Goal: Transaction & Acquisition: Purchase product/service

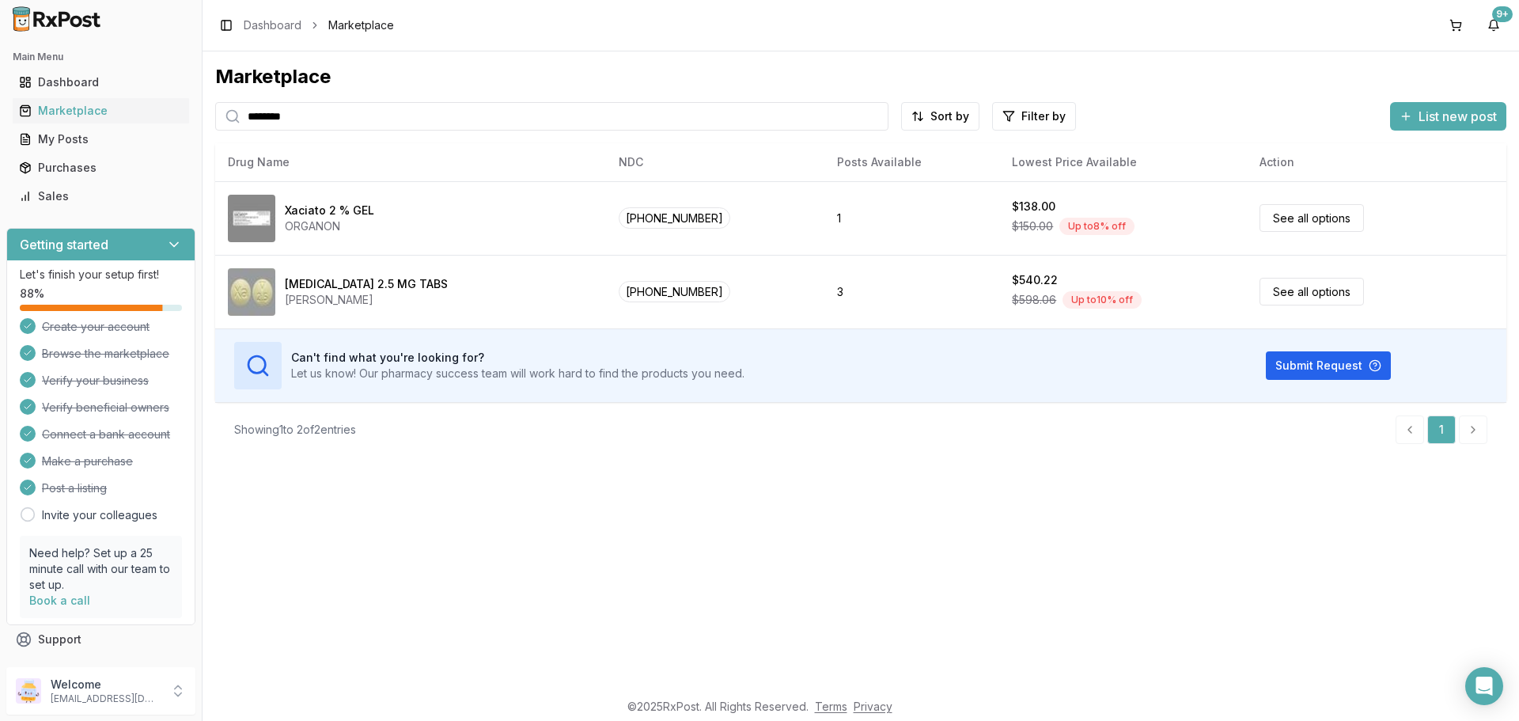
drag, startPoint x: 303, startPoint y: 116, endPoint x: 0, endPoint y: 120, distance: 303.1
click at [0, 120] on div "Main Menu Dashboard Marketplace My Posts Purchases Sales Getting started Let's …" at bounding box center [759, 360] width 1519 height 721
type input "**********"
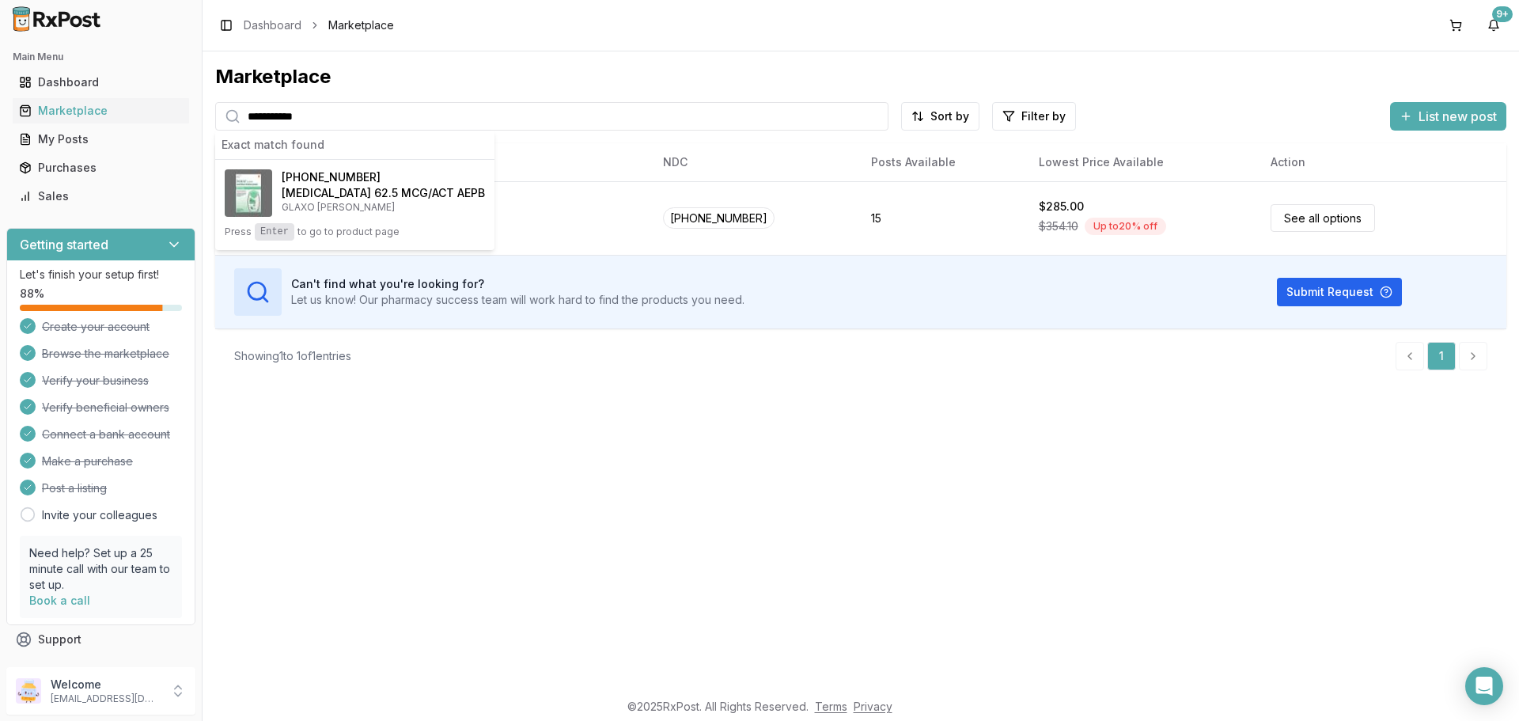
click at [824, 496] on div "**********" at bounding box center [861, 370] width 1317 height 638
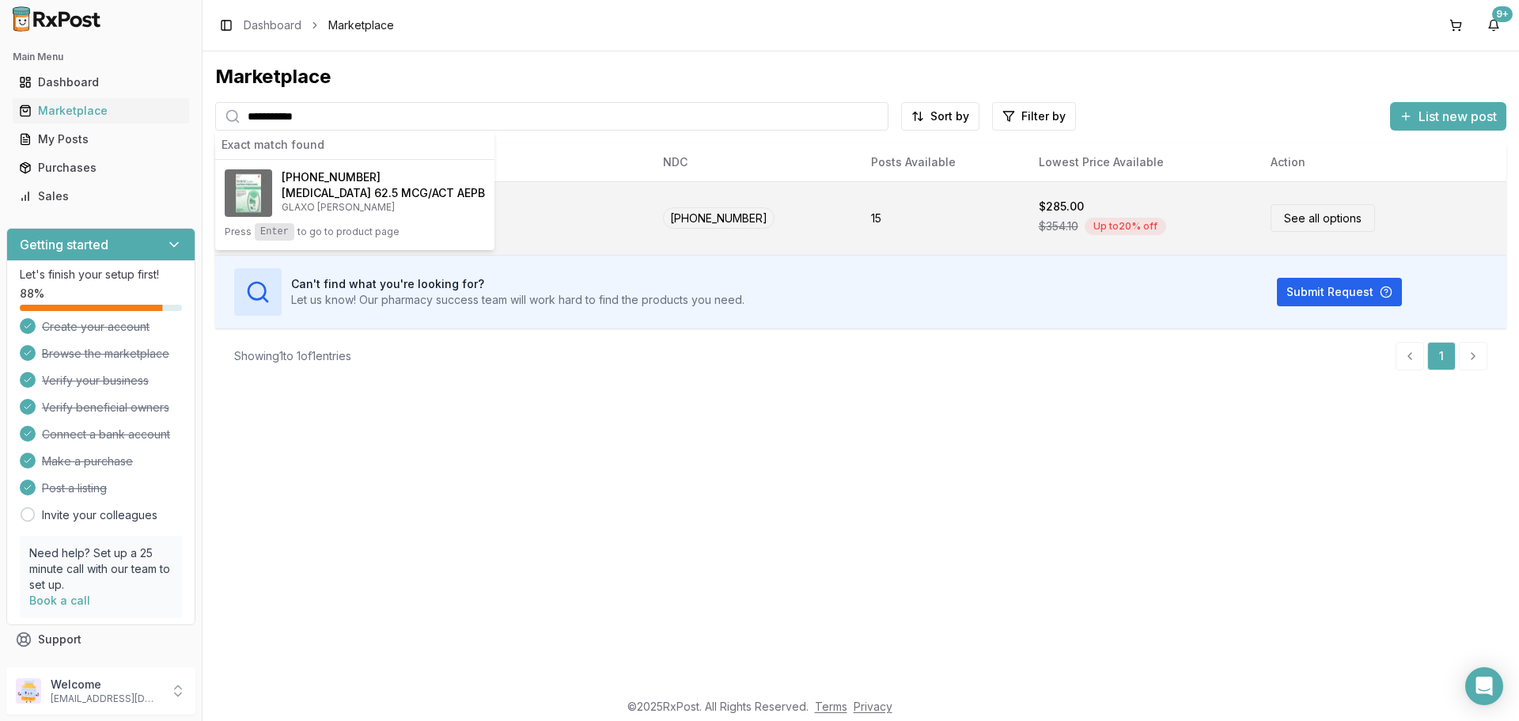
click at [1311, 217] on link "See all options" at bounding box center [1323, 218] width 104 height 28
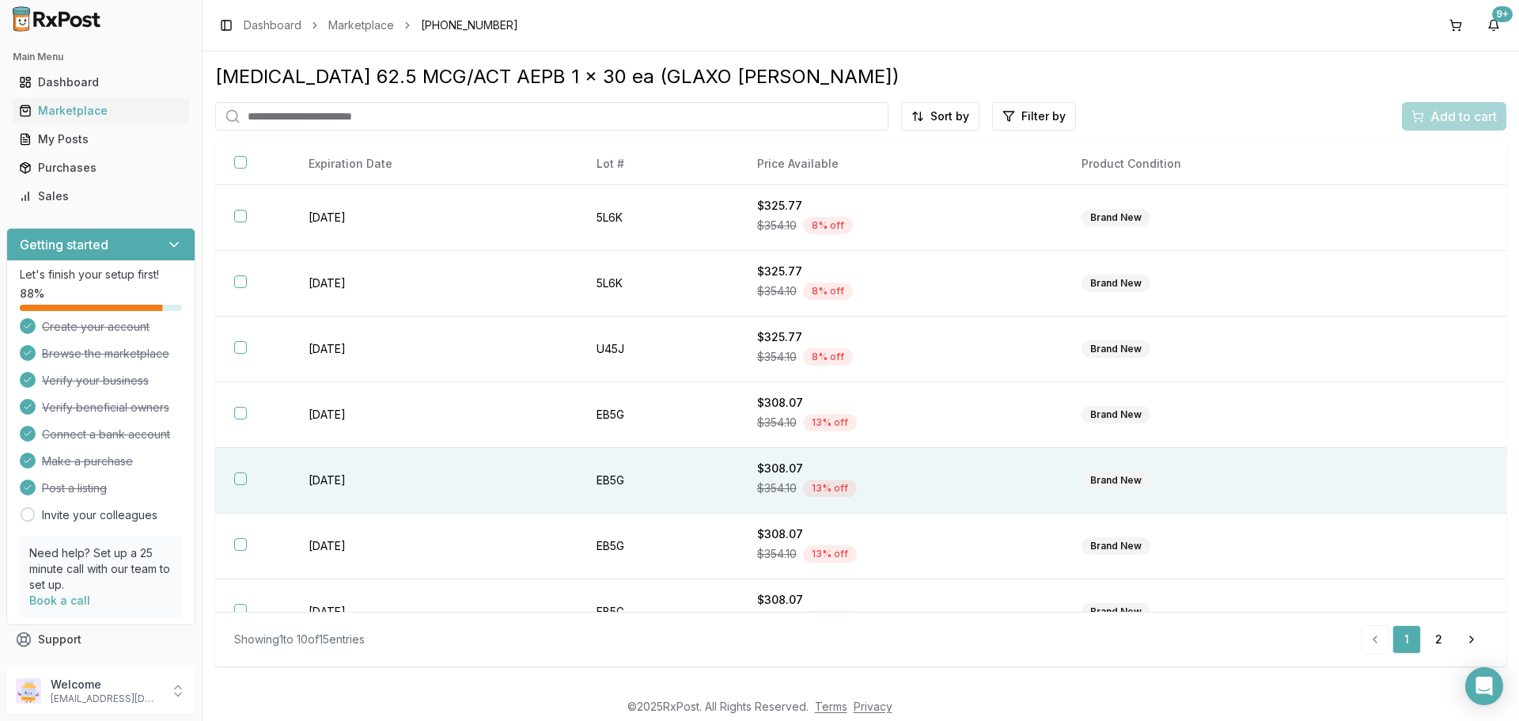
click at [264, 480] on th at bounding box center [252, 481] width 74 height 66
click at [1446, 109] on span "Add to cart" at bounding box center [1464, 116] width 66 height 19
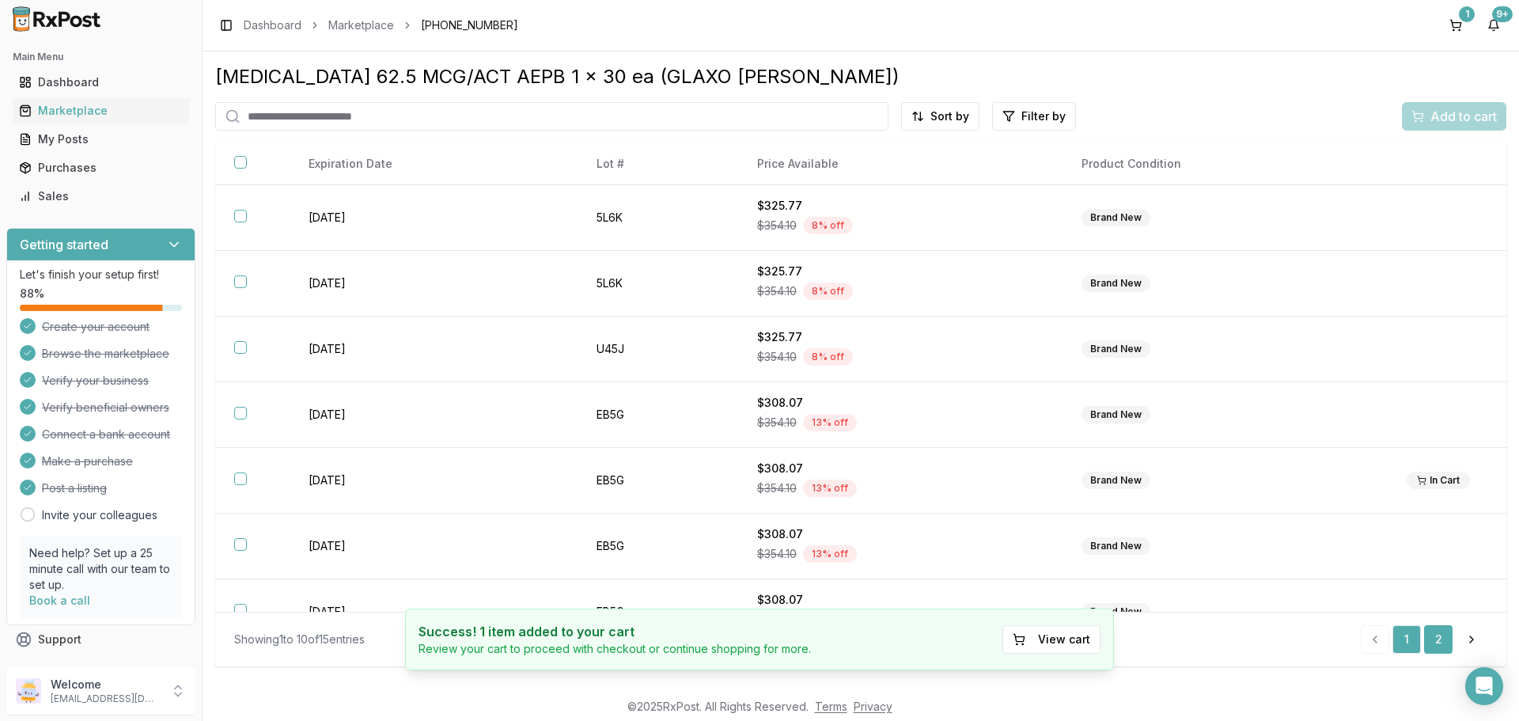
click at [1449, 643] on link "2" at bounding box center [1438, 639] width 28 height 28
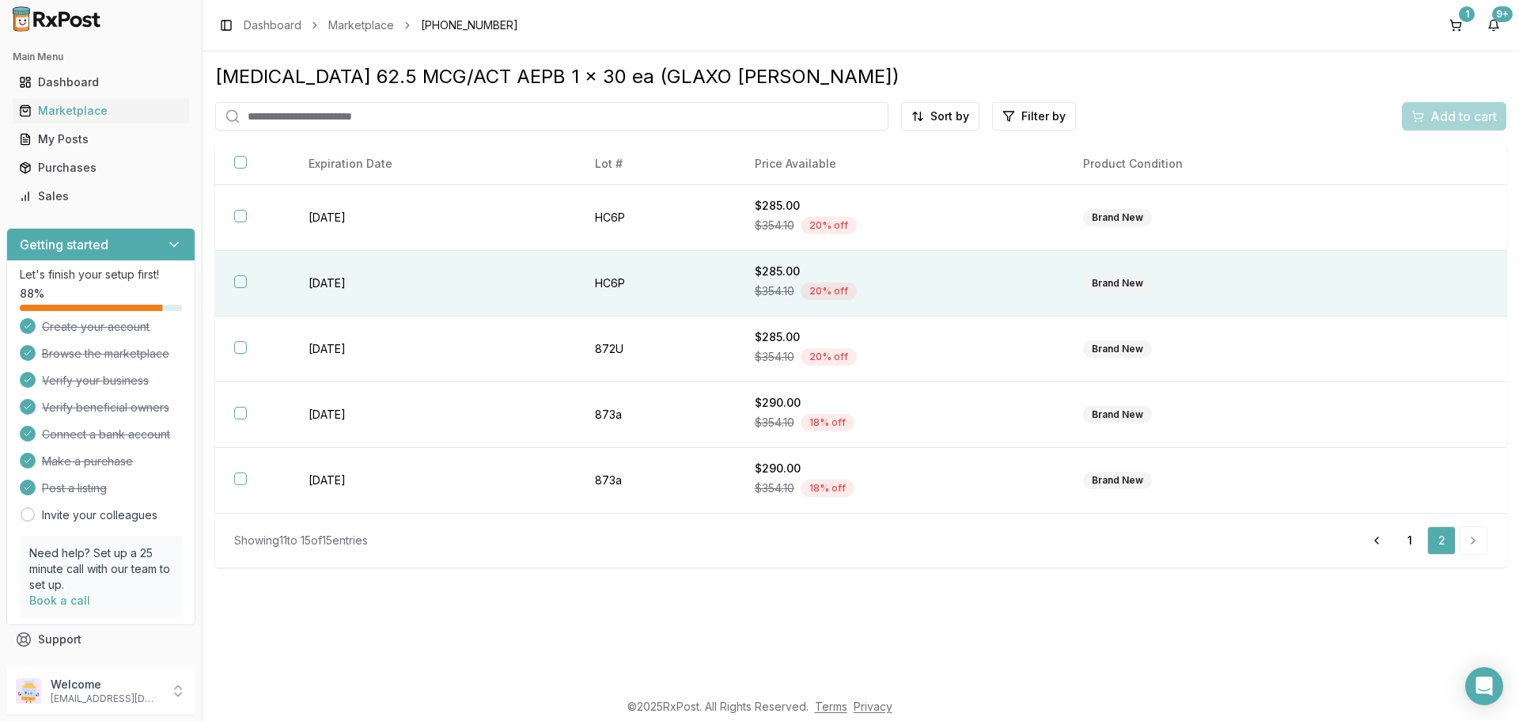
click at [237, 281] on button "button" at bounding box center [240, 281] width 13 height 13
click at [1452, 120] on span "Add to cart" at bounding box center [1464, 116] width 66 height 19
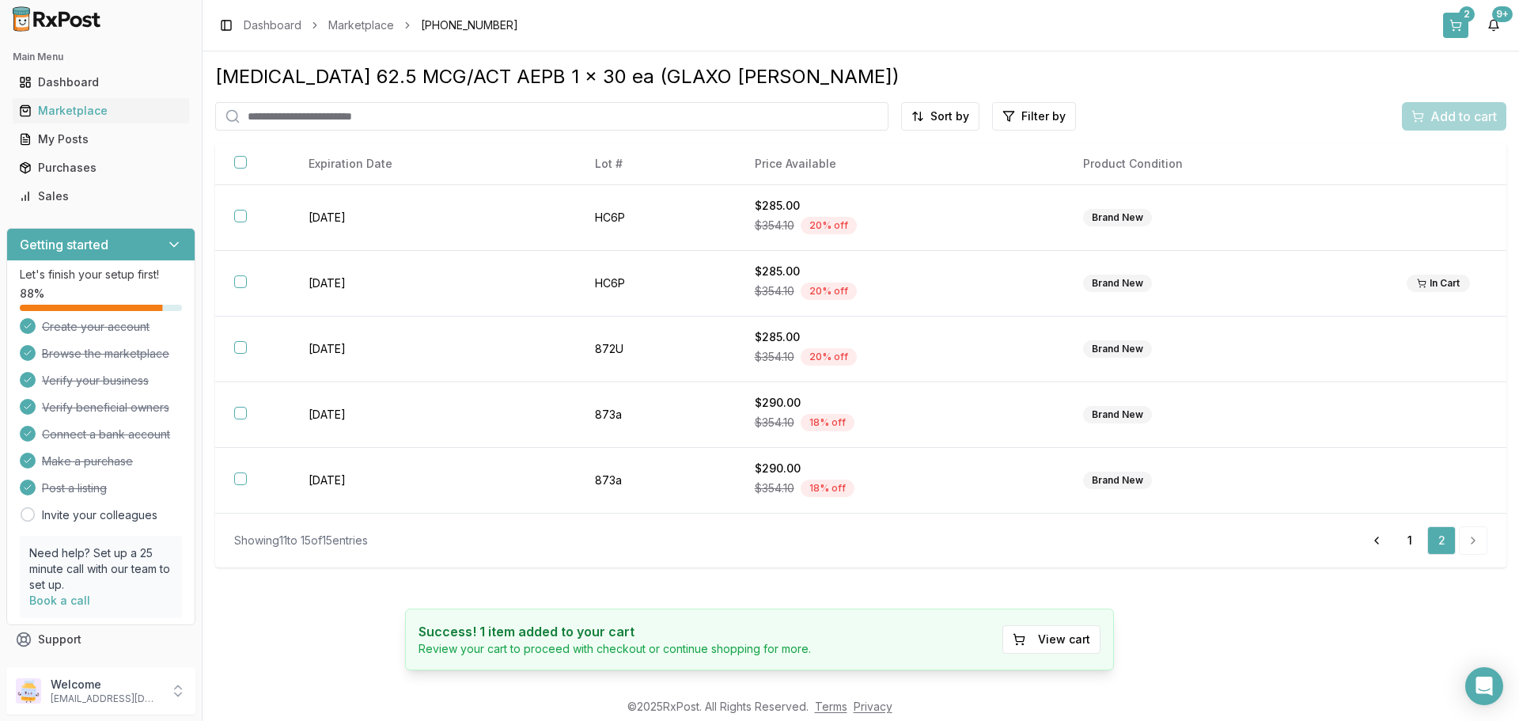
click at [1457, 17] on button "2" at bounding box center [1455, 25] width 25 height 25
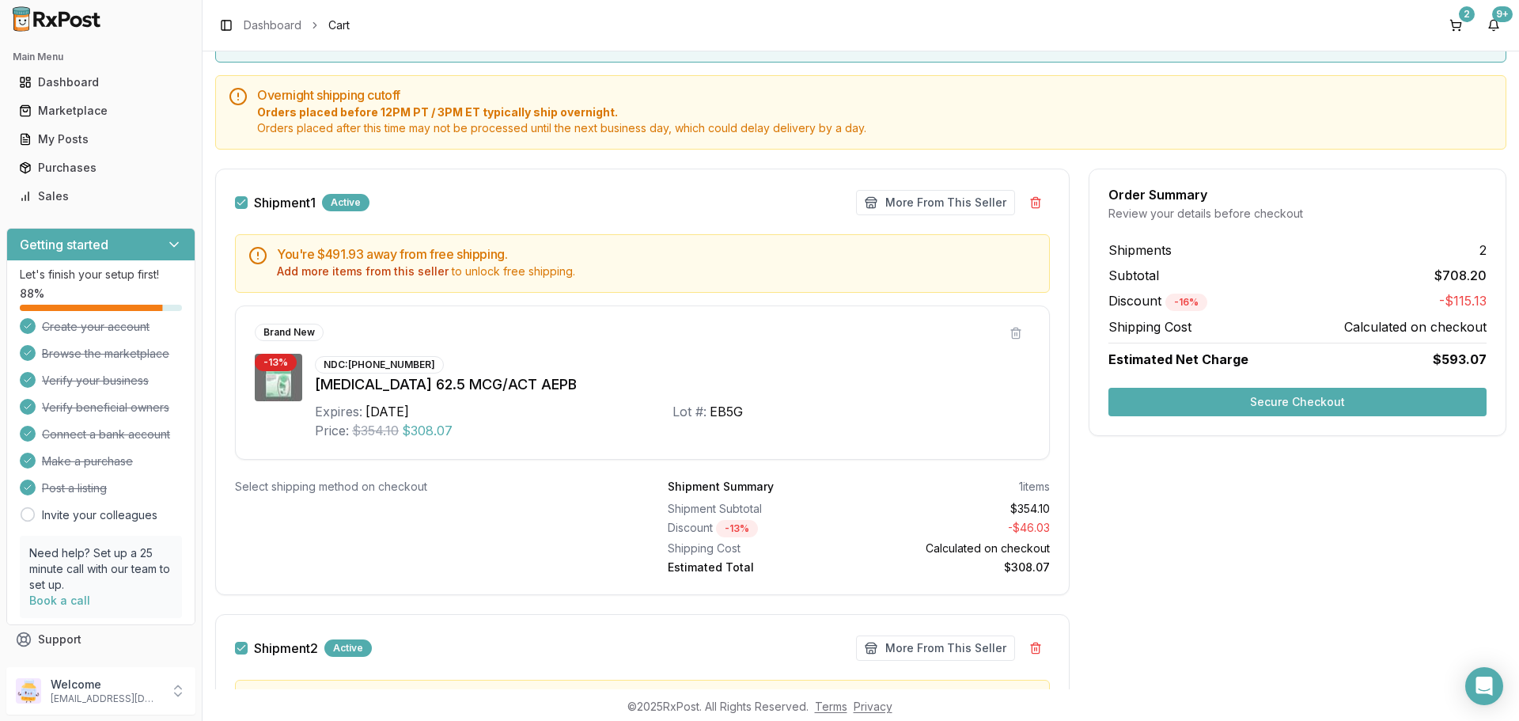
scroll to position [158, 0]
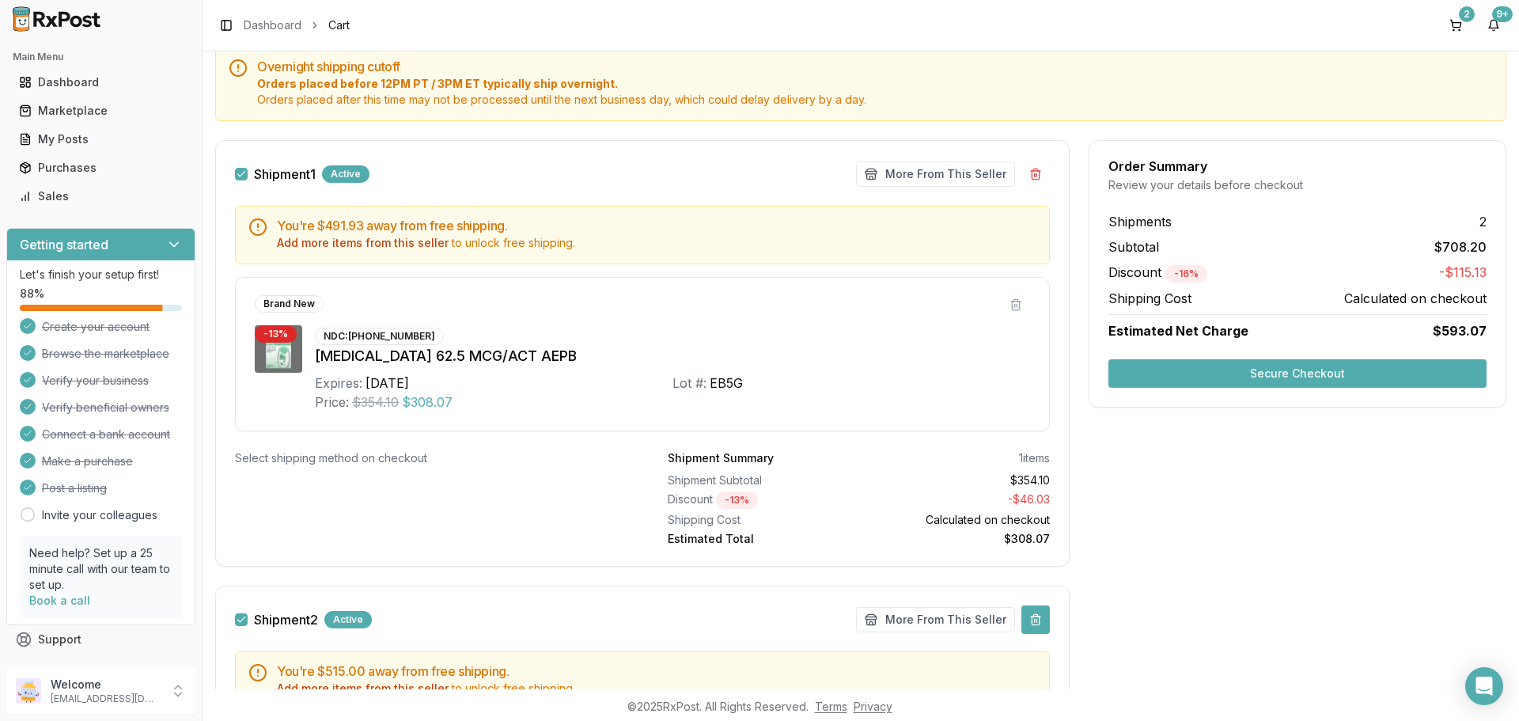
click at [1032, 620] on button at bounding box center [1036, 619] width 28 height 28
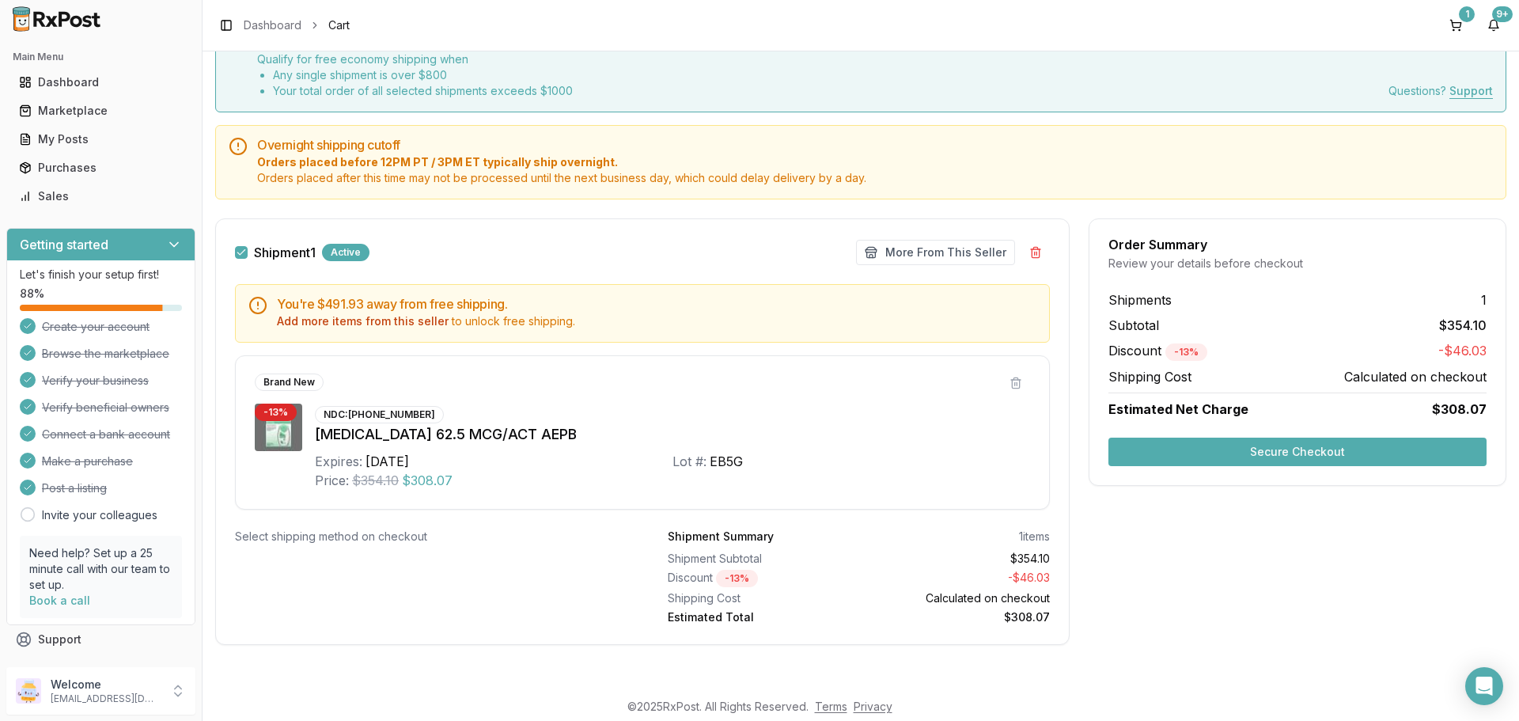
scroll to position [80, 0]
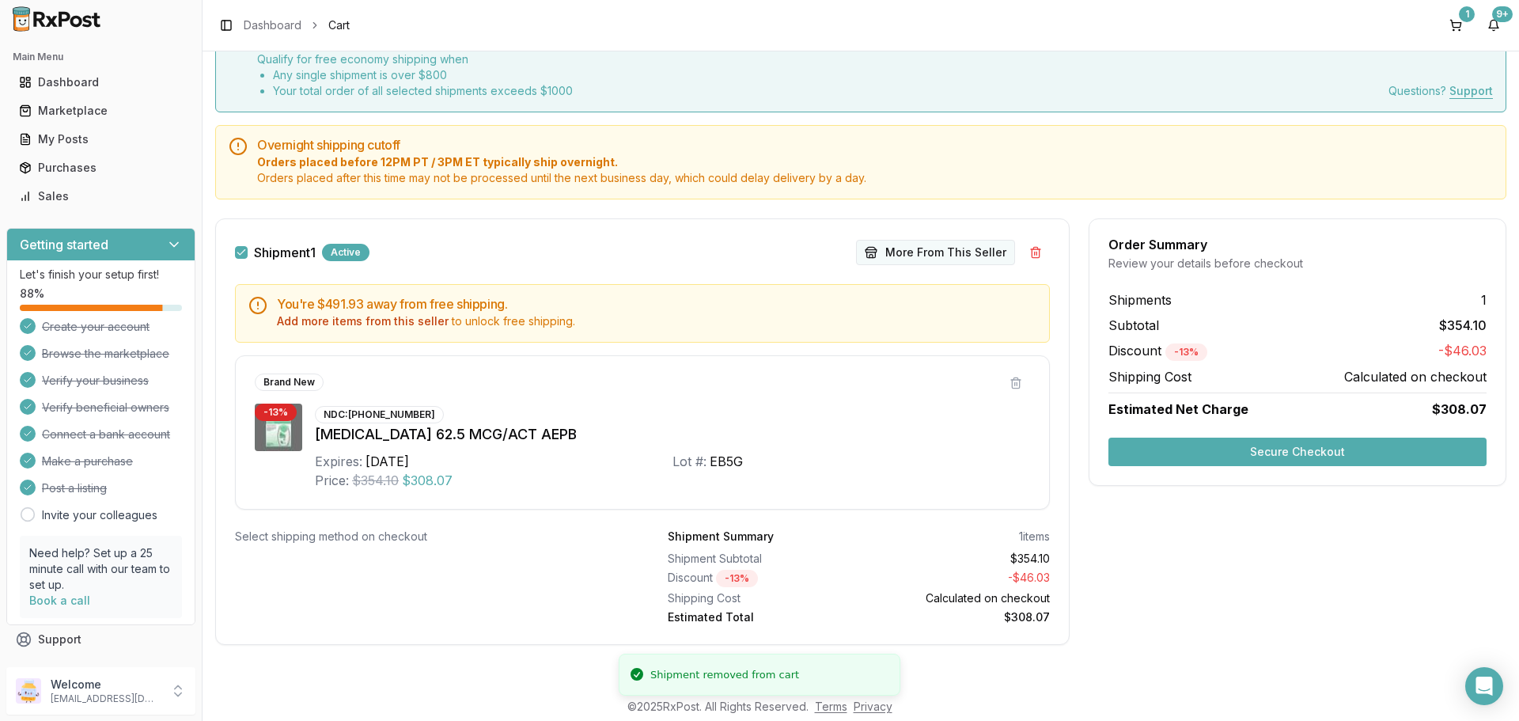
click at [975, 257] on button "More From This Seller" at bounding box center [935, 252] width 159 height 25
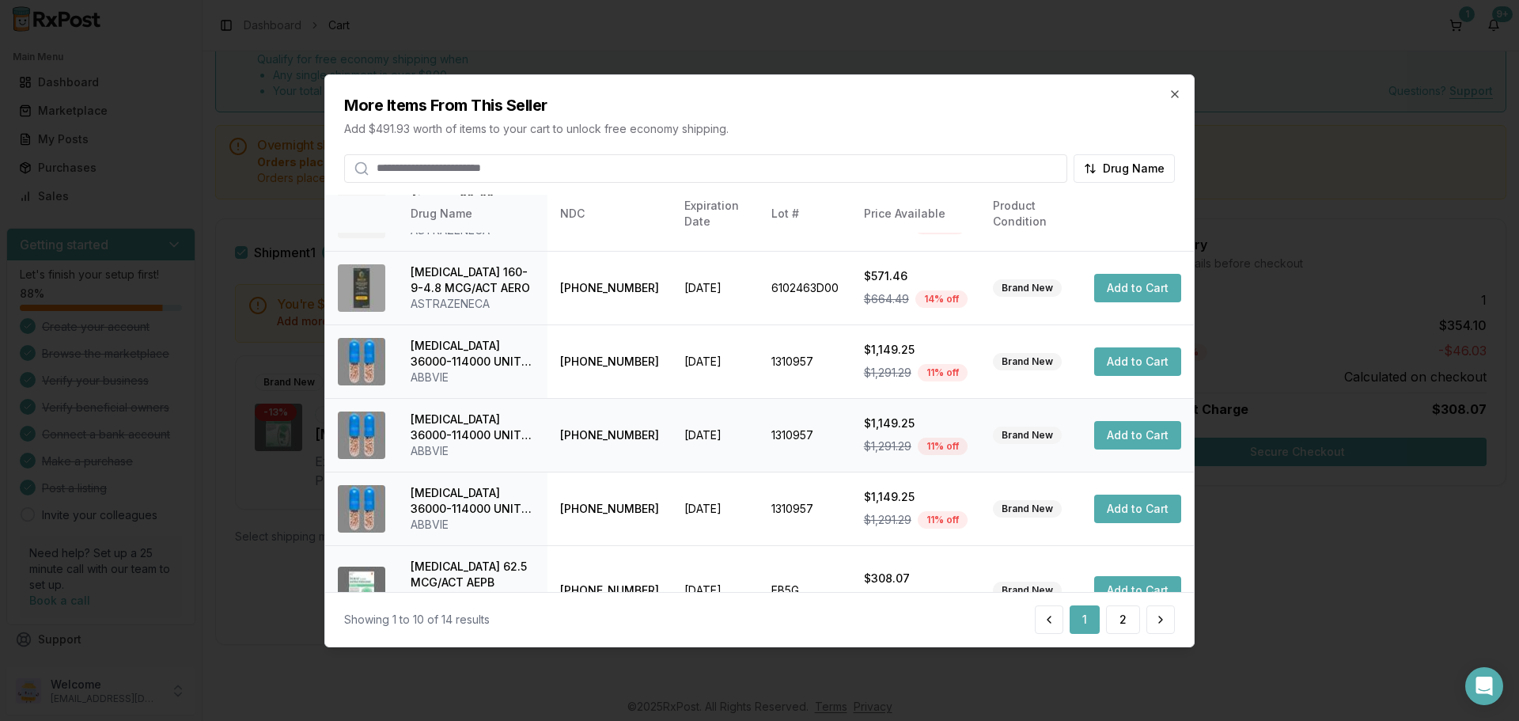
scroll to position [0, 0]
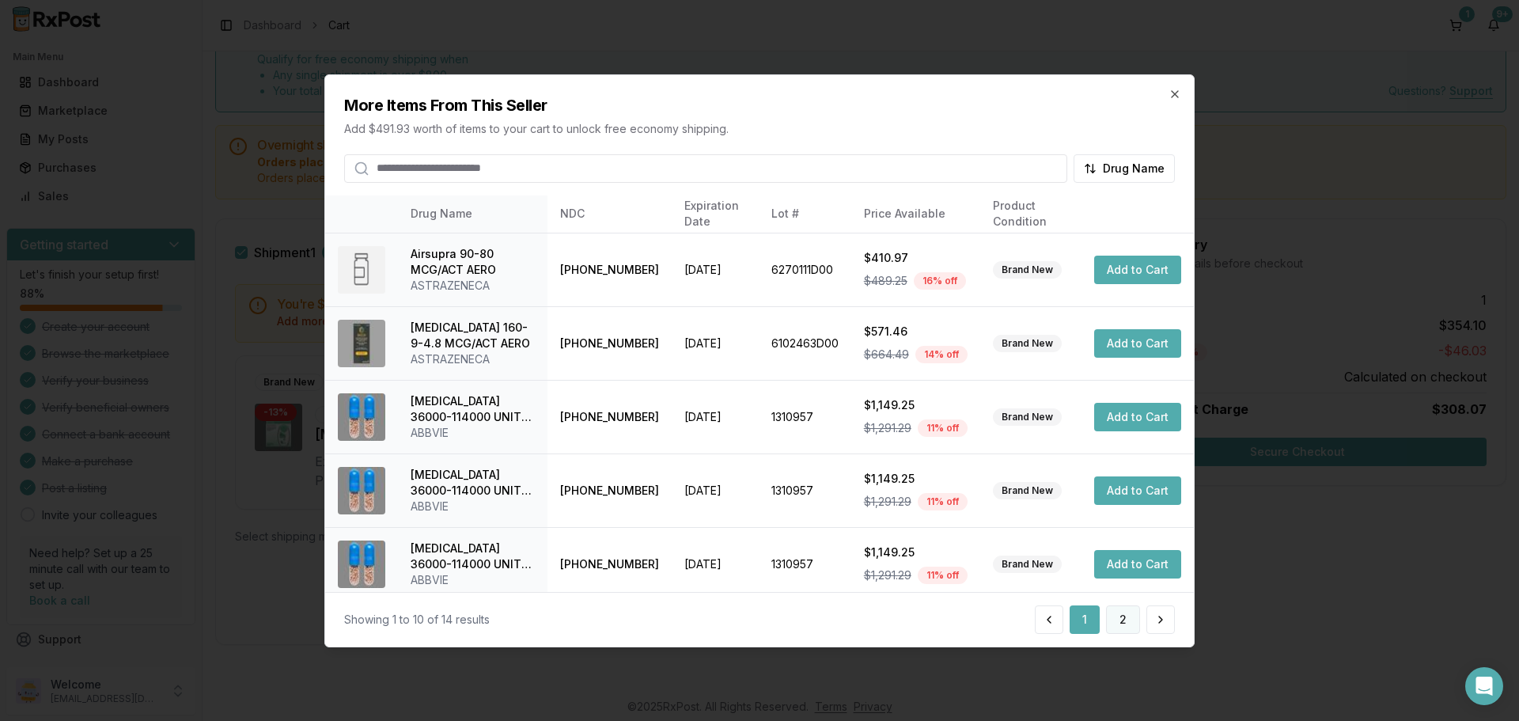
click at [1117, 633] on button "2" at bounding box center [1123, 619] width 34 height 28
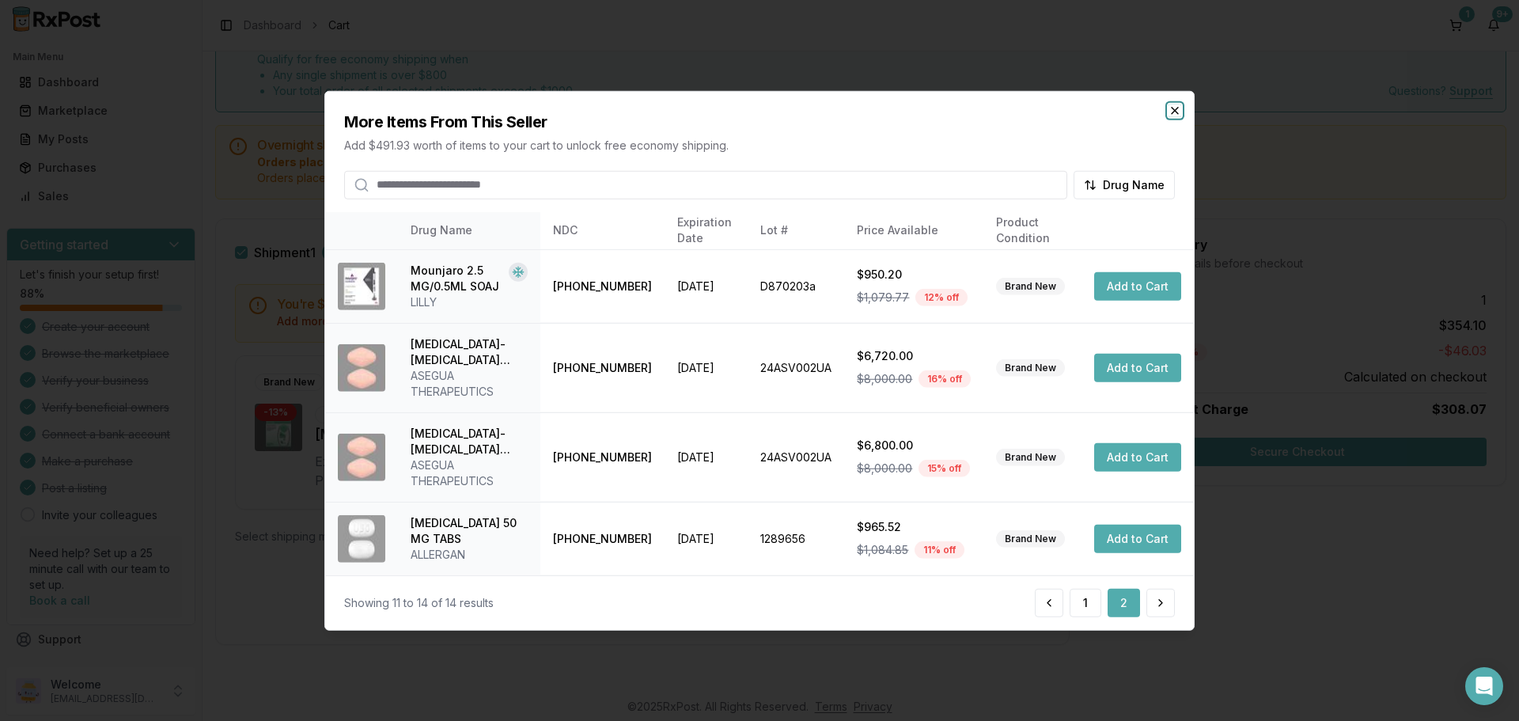
click at [1178, 109] on icon "button" at bounding box center [1175, 110] width 13 height 13
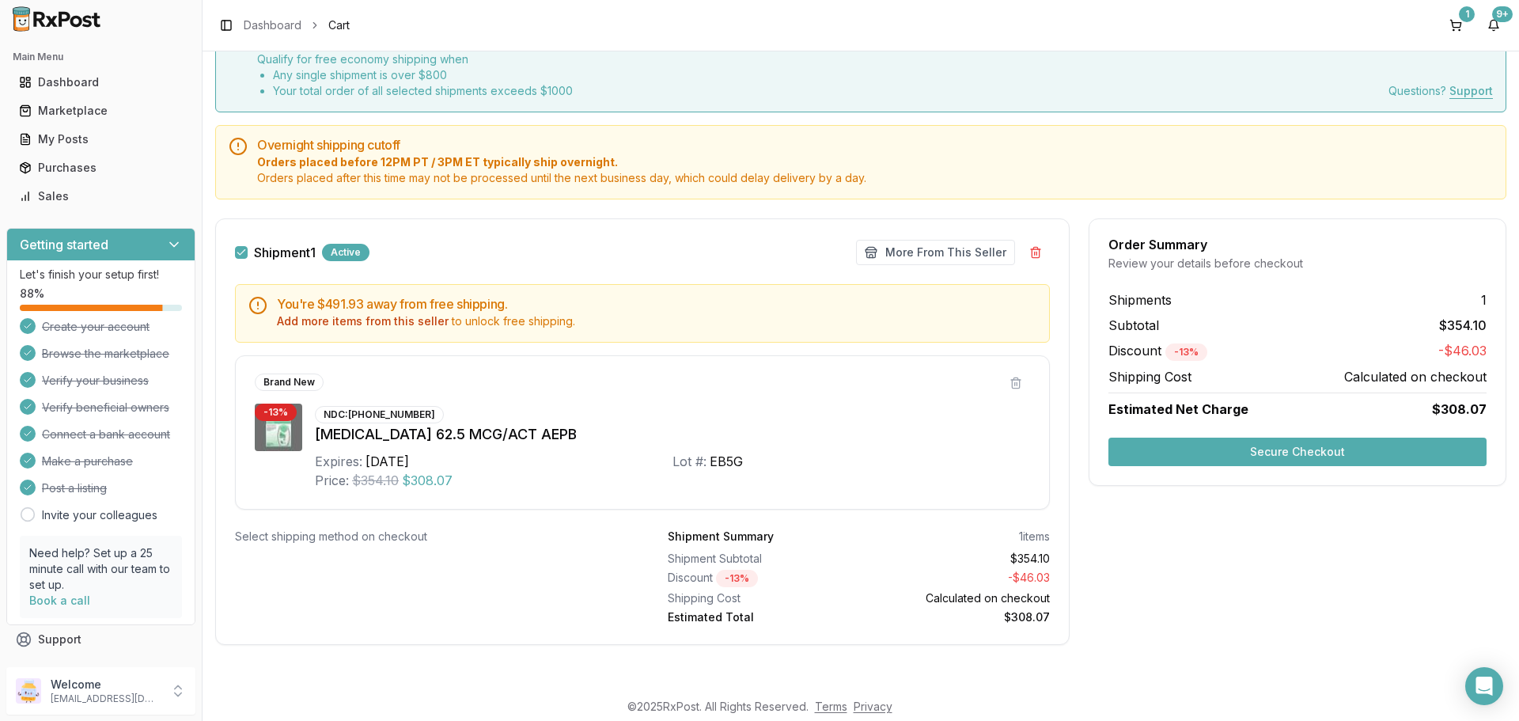
drag, startPoint x: 1203, startPoint y: 556, endPoint x: 1214, endPoint y: 477, distance: 79.9
click at [1206, 555] on div "Order Summary Review your details before checkout Shipments 1 Subtotal $354.10 …" at bounding box center [1298, 441] width 418 height 446
drag, startPoint x: 1220, startPoint y: 447, endPoint x: 1227, endPoint y: 590, distance: 142.7
click at [1231, 595] on div "Order Summary Review your details before checkout Shipments 1 Subtotal $354.10 …" at bounding box center [1298, 441] width 418 height 446
click at [1227, 590] on div "Order Summary Review your details before checkout Shipments 1 Subtotal $354.10 …" at bounding box center [1298, 441] width 418 height 446
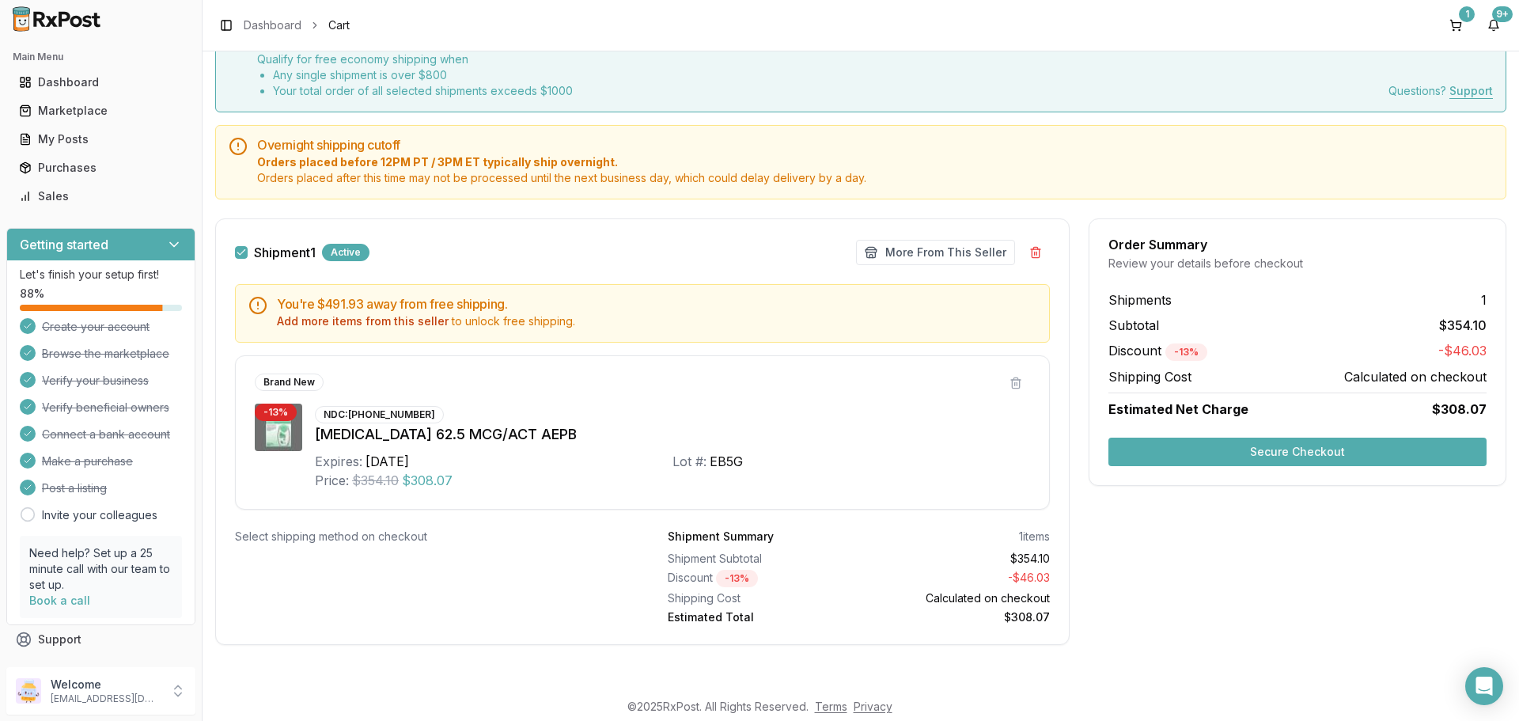
click at [1387, 466] on div "Order Summary Review your details before checkout Shipments 1 Subtotal $354.10 …" at bounding box center [1298, 351] width 418 height 267
click at [1373, 450] on button "Secure Checkout" at bounding box center [1298, 452] width 378 height 28
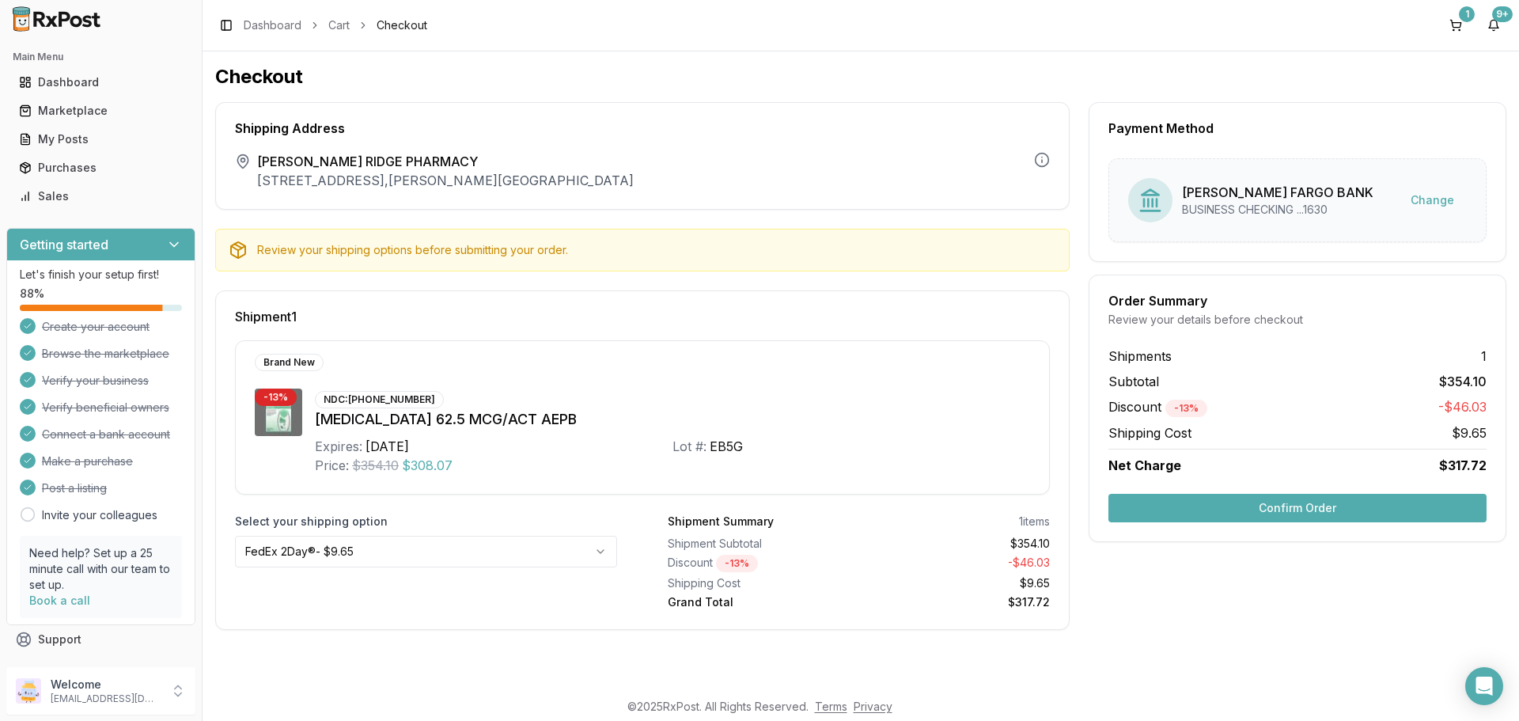
click at [1299, 518] on button "Confirm Order" at bounding box center [1298, 508] width 378 height 28
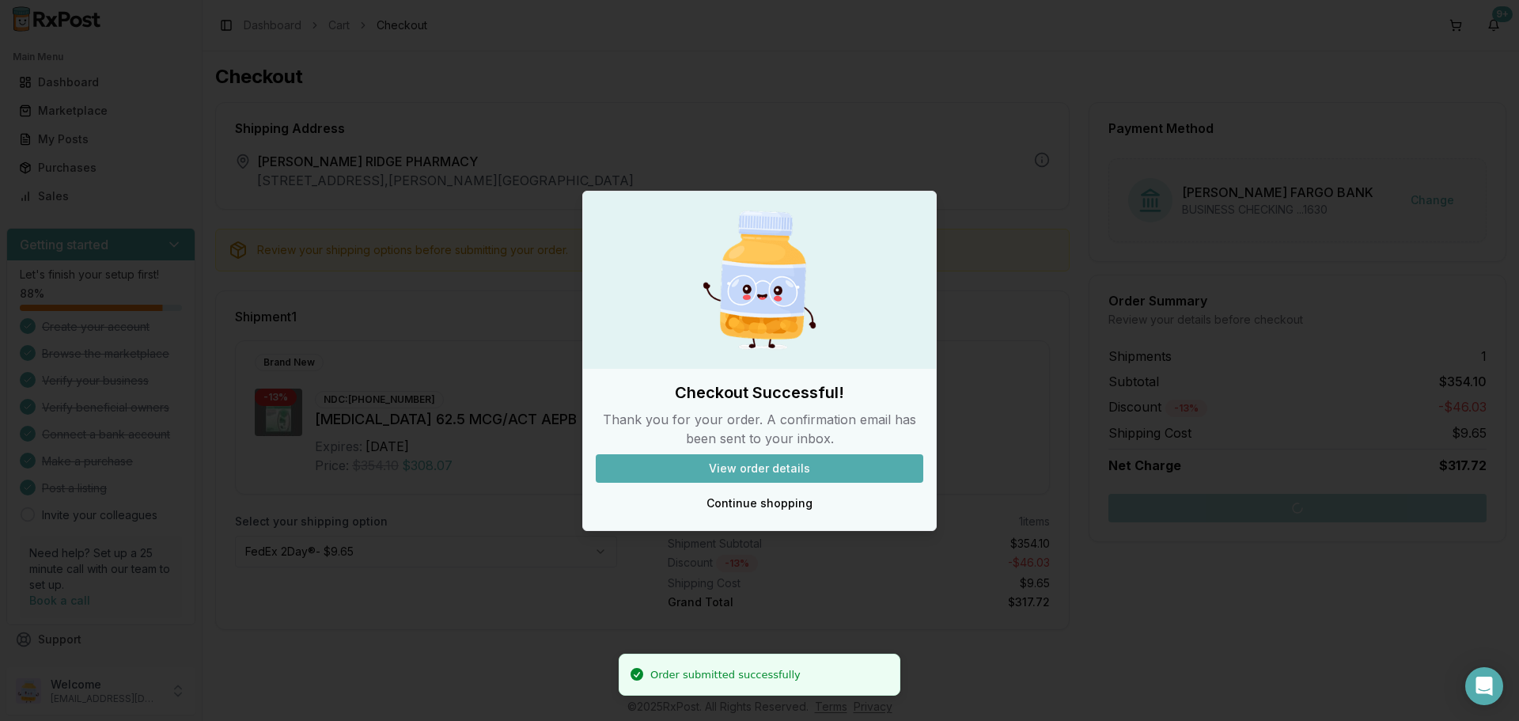
click at [623, 455] on button "View order details" at bounding box center [760, 468] width 328 height 28
